Goal: Task Accomplishment & Management: Manage account settings

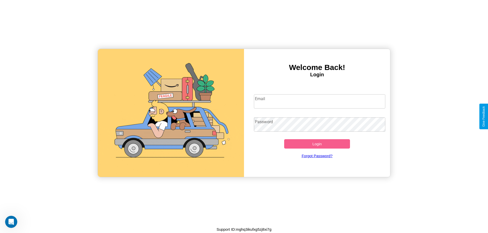
click at [319, 101] on input "Email" at bounding box center [320, 101] width 132 height 14
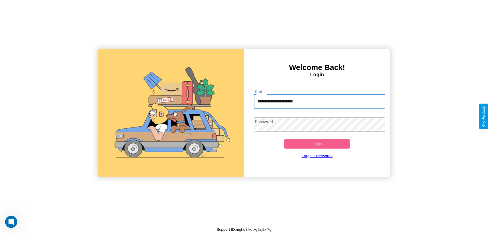
type input "**********"
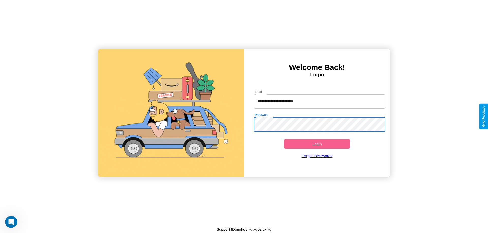
click at [317, 144] on button "Login" at bounding box center [317, 143] width 66 height 9
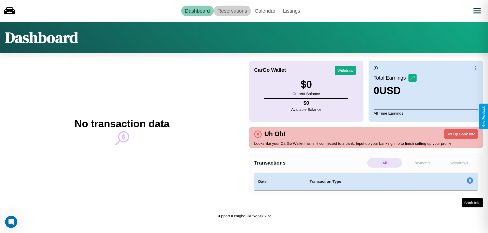
click at [232, 11] on link "Reservations" at bounding box center [232, 11] width 37 height 11
